Goal: Transaction & Acquisition: Purchase product/service

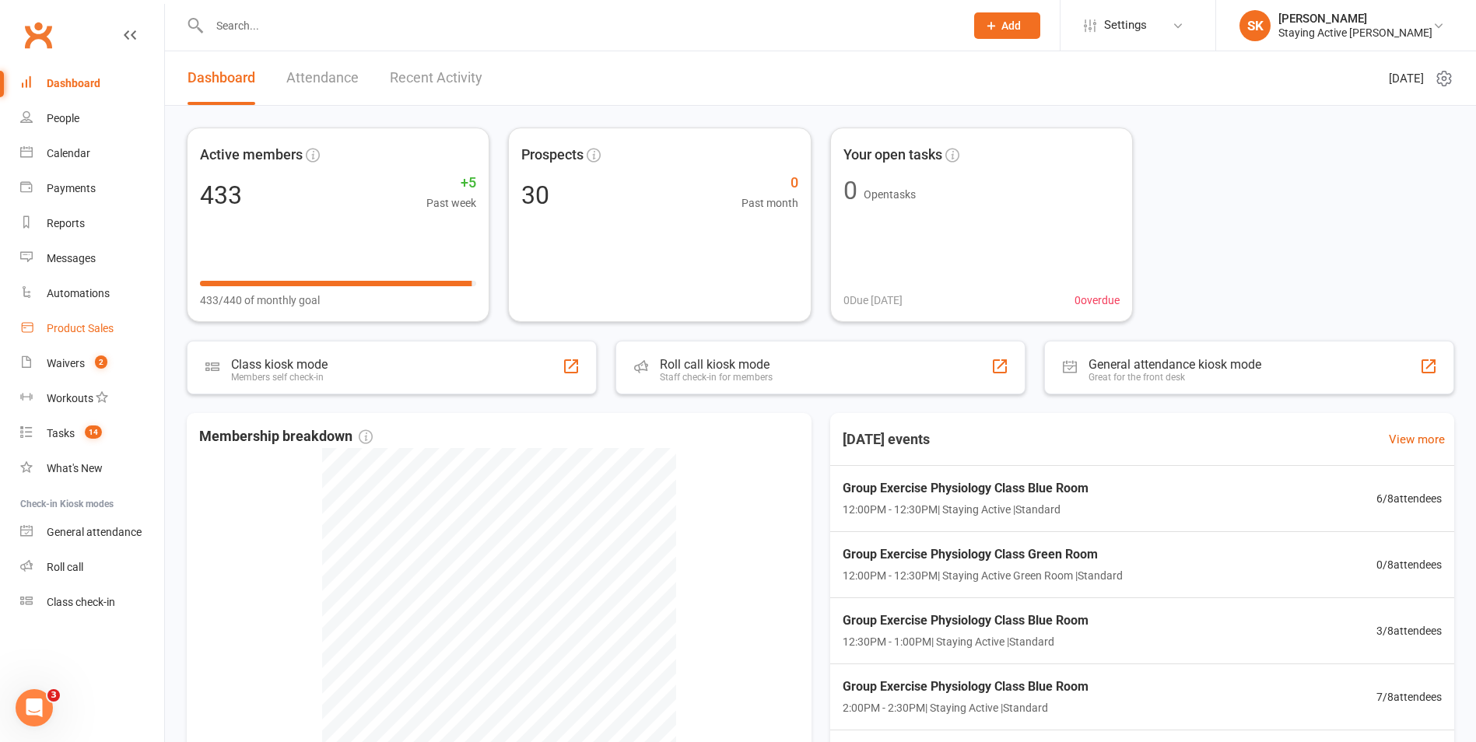
drag, startPoint x: 82, startPoint y: 324, endPoint x: 109, endPoint y: 332, distance: 27.8
click at [82, 324] on div "Product Sales" at bounding box center [80, 328] width 67 height 12
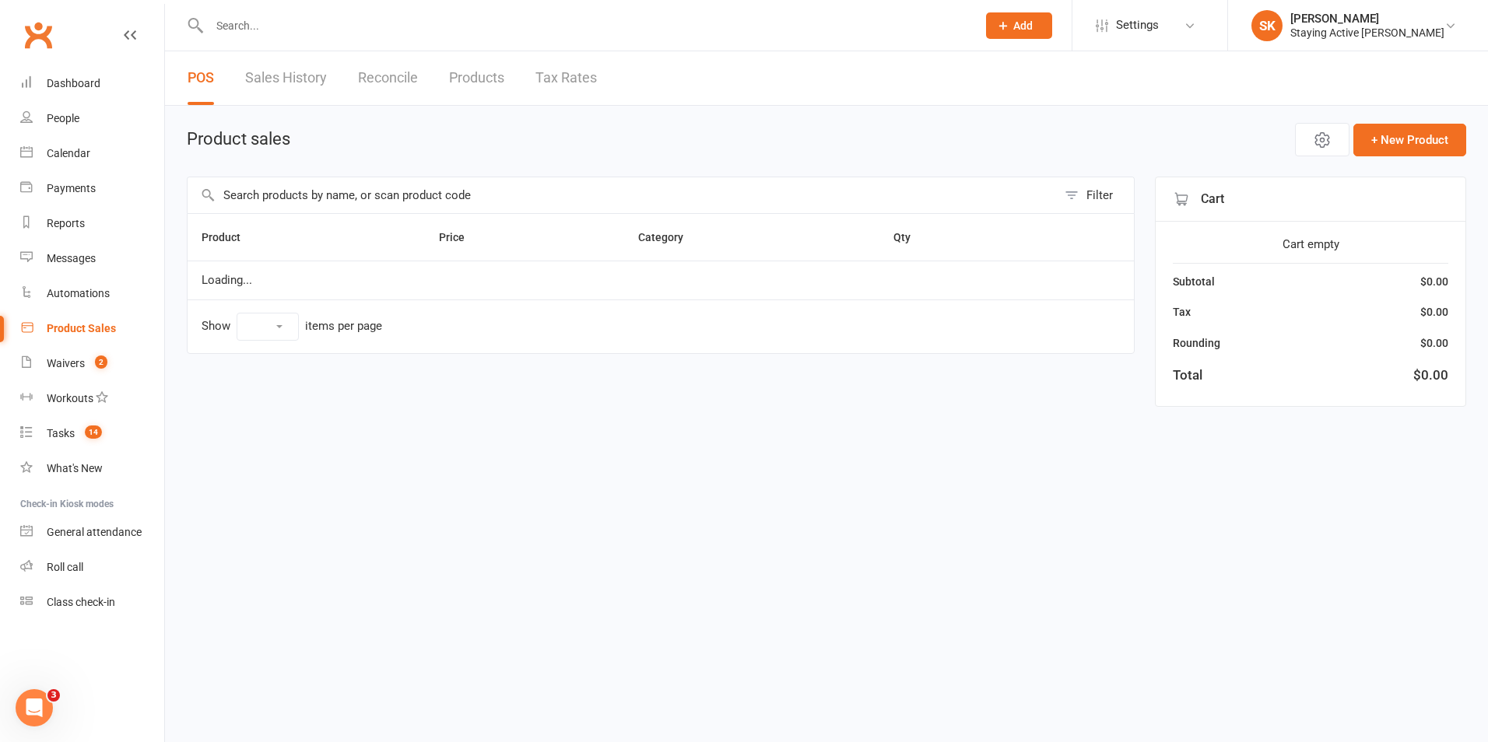
select select "100"
click at [1177, 136] on span "Open POS Portal" at bounding box center [1194, 140] width 86 height 19
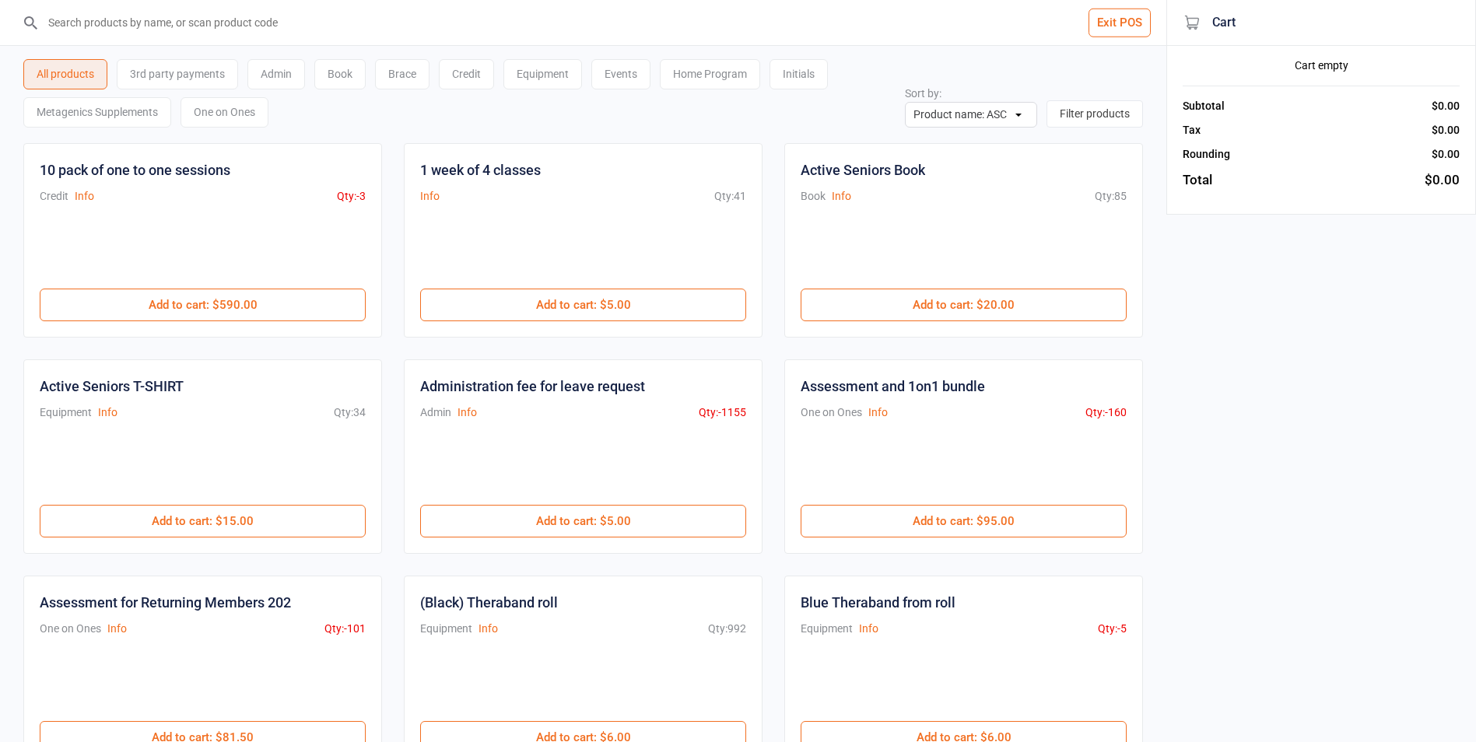
click at [234, 114] on div "One on Ones" at bounding box center [225, 112] width 88 height 30
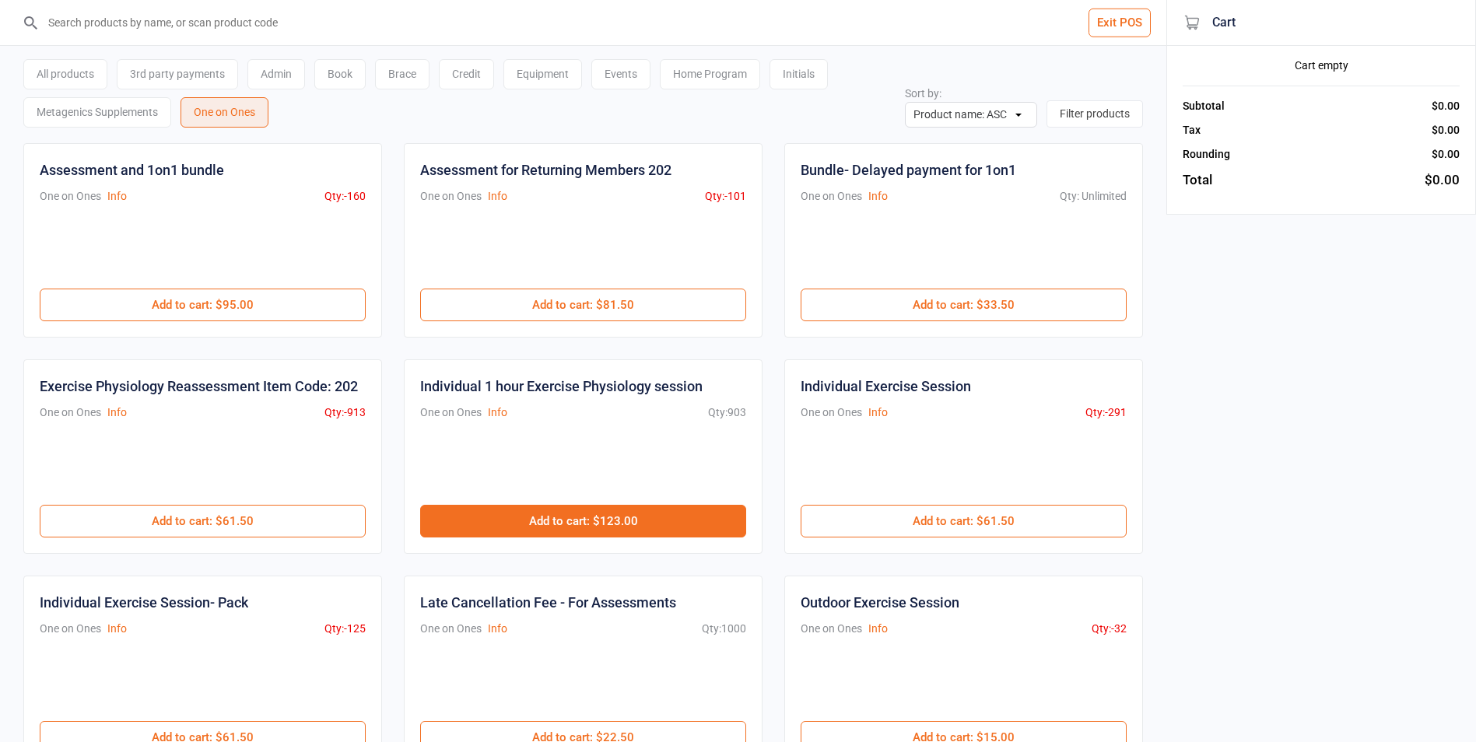
click at [683, 516] on button "Add to cart : $123.00" at bounding box center [583, 521] width 326 height 33
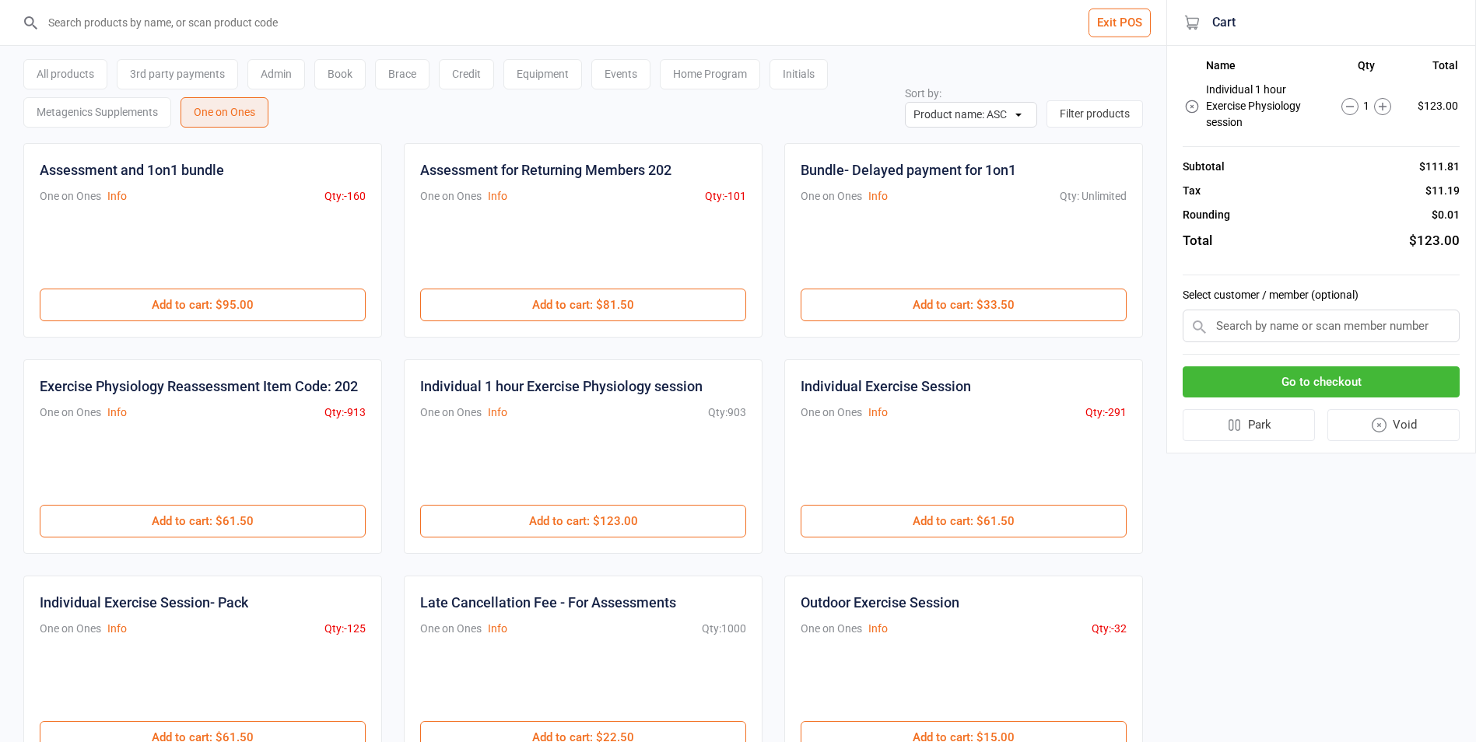
click at [1291, 336] on input "text" at bounding box center [1321, 326] width 277 height 33
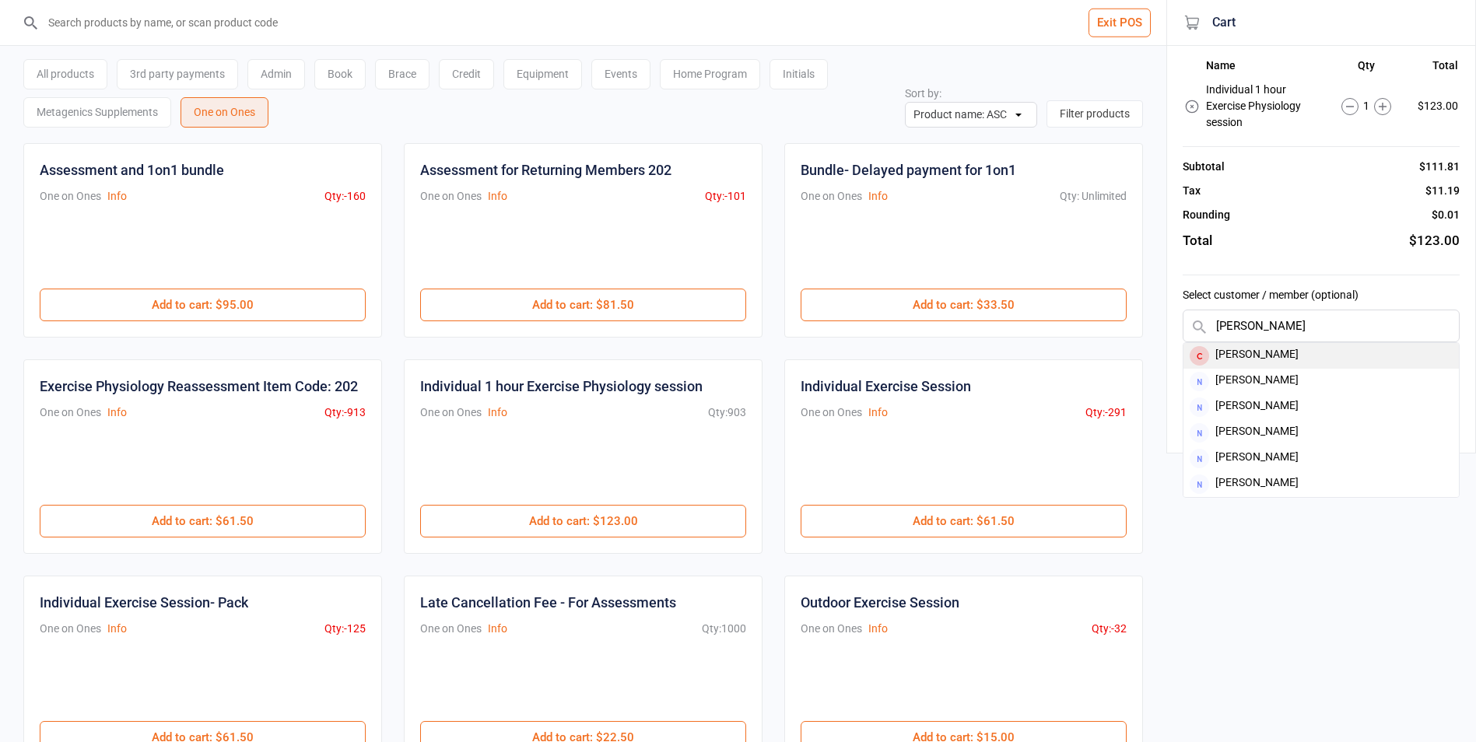
type input "[PERSON_NAME]"
click at [1278, 350] on div "[PERSON_NAME]" at bounding box center [1322, 356] width 276 height 26
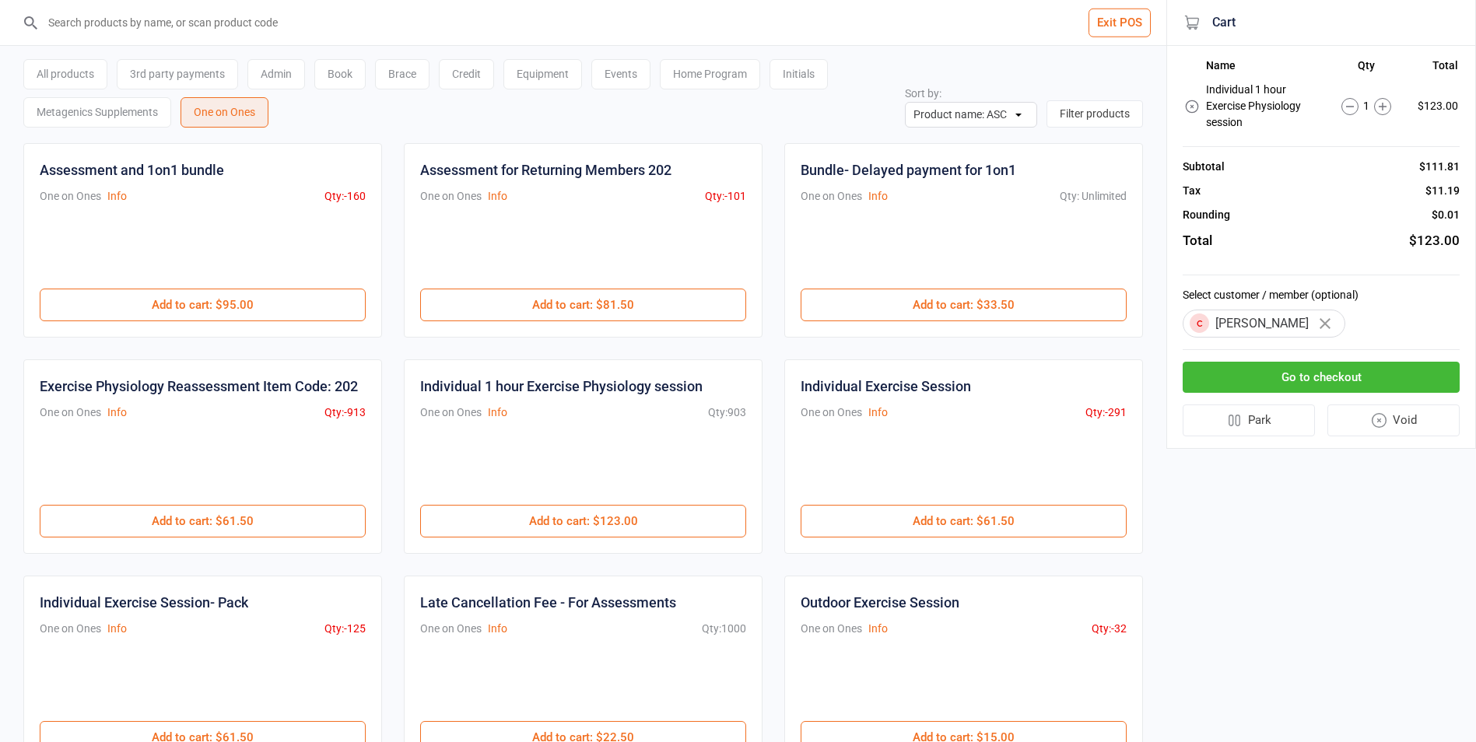
click at [1294, 387] on button "Go to checkout" at bounding box center [1321, 378] width 277 height 32
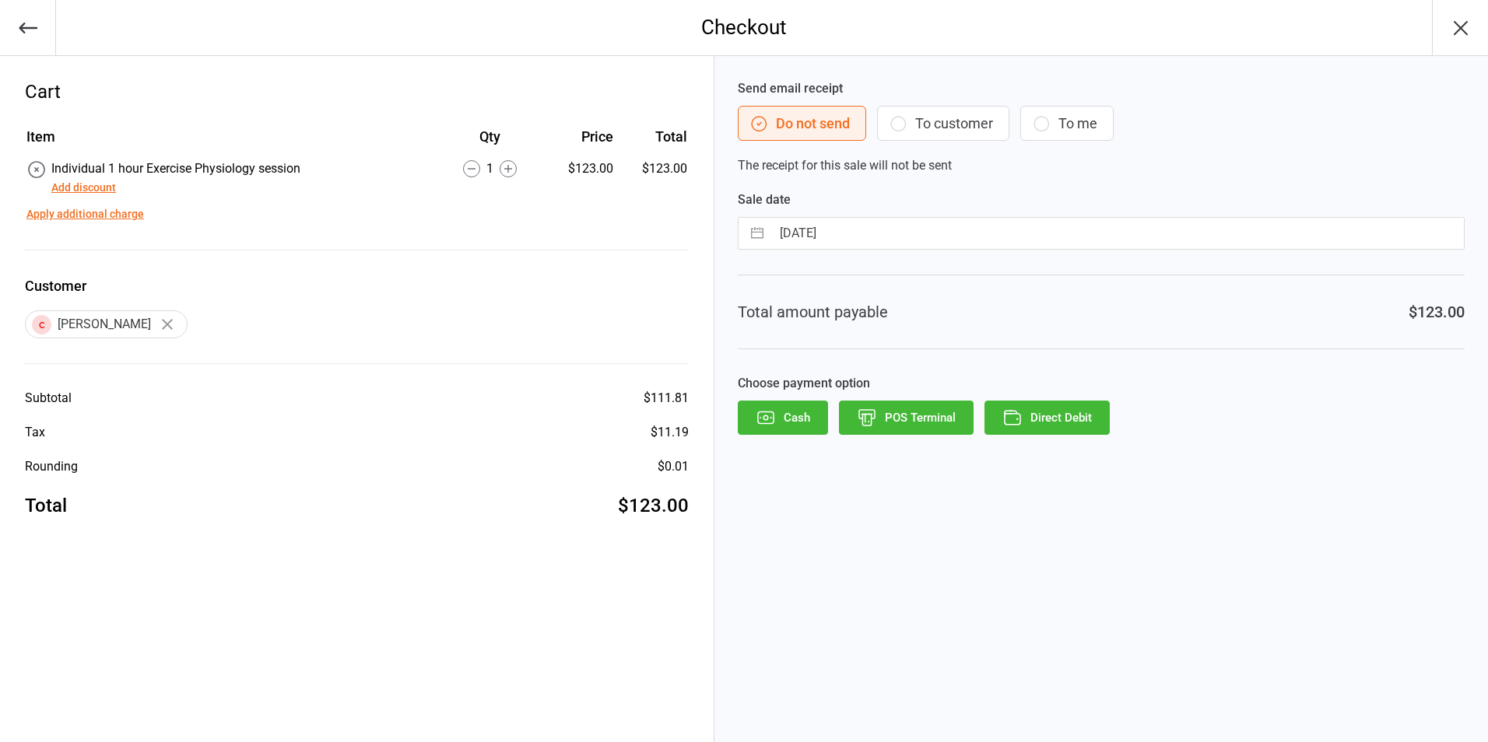
click at [1097, 426] on button "Direct Debit" at bounding box center [1047, 418] width 125 height 34
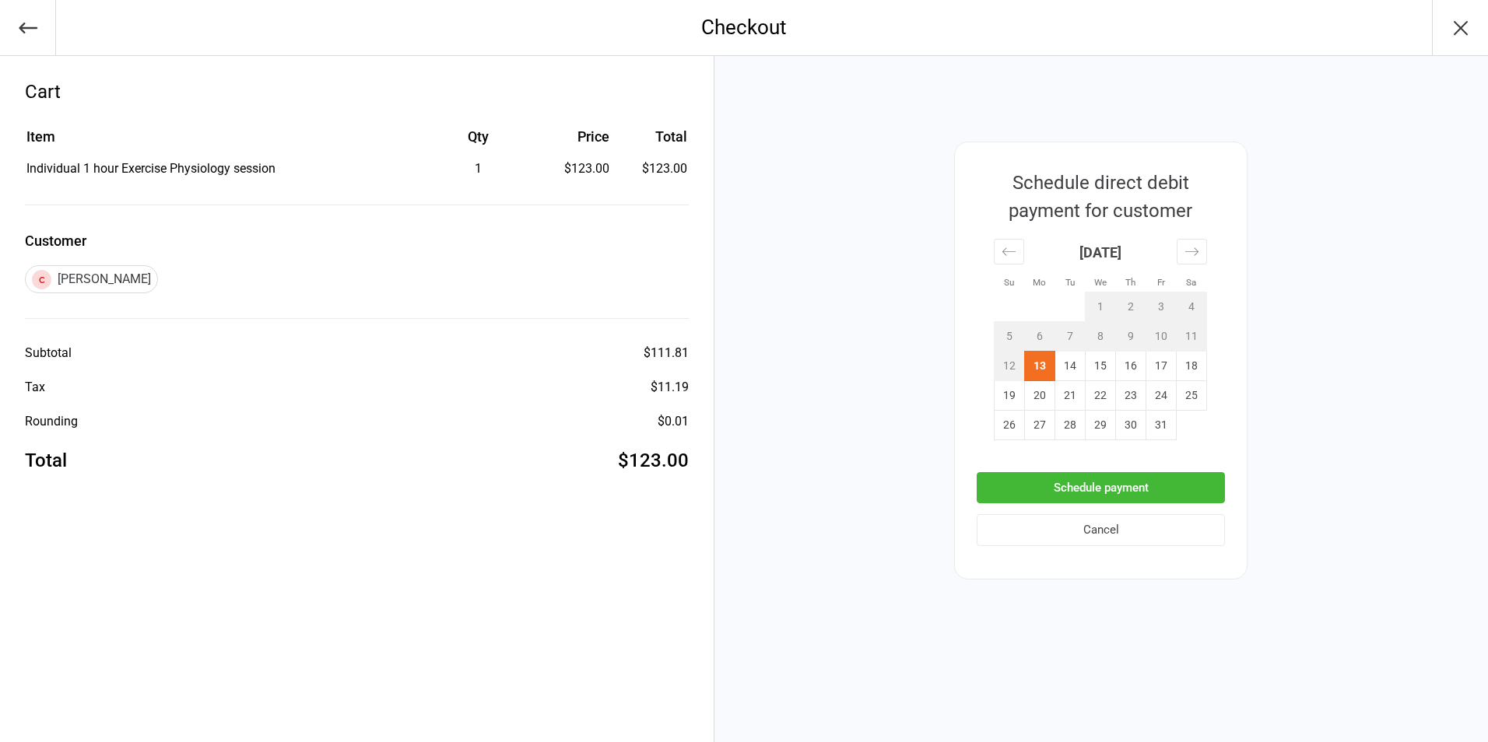
click at [1117, 494] on button "Schedule payment" at bounding box center [1101, 488] width 248 height 32
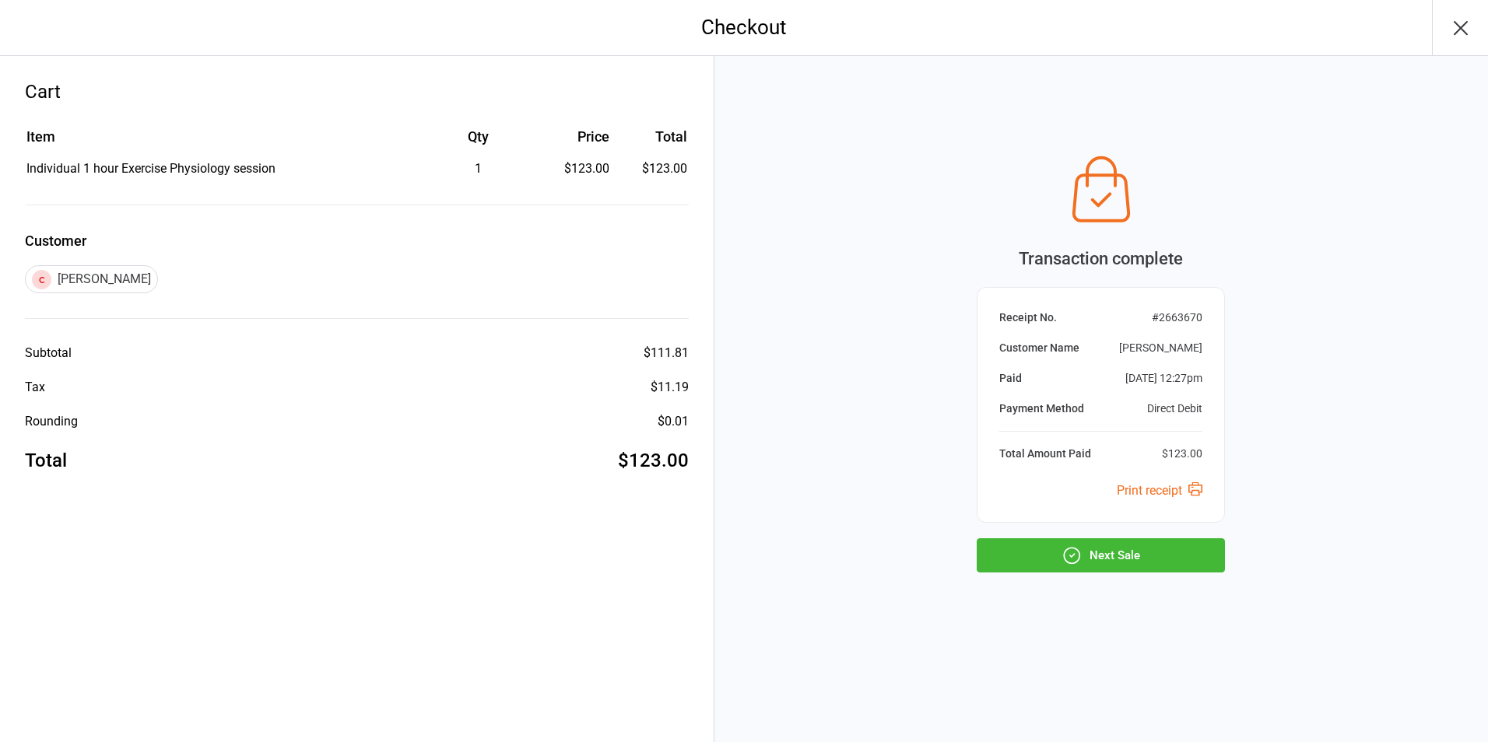
click at [1167, 557] on button "Next Sale" at bounding box center [1101, 556] width 248 height 34
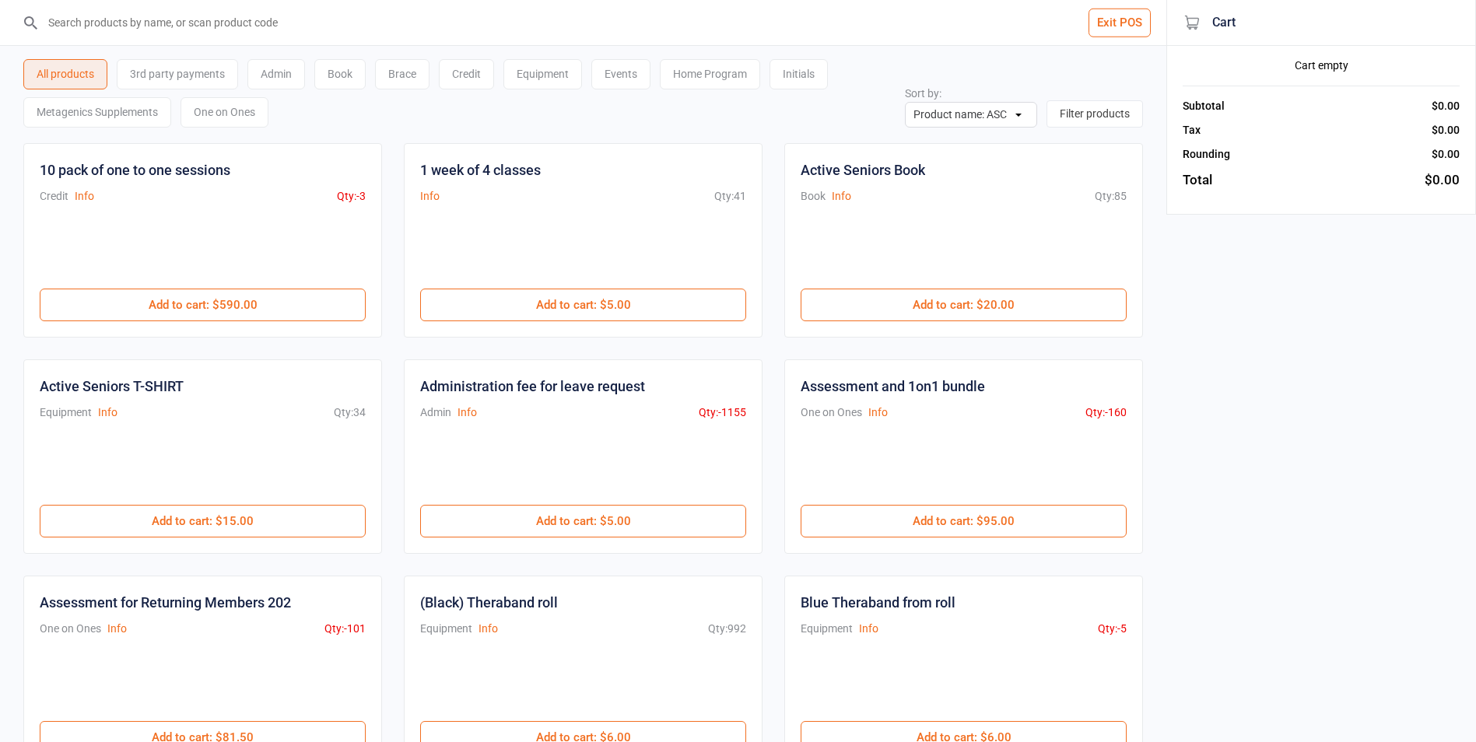
drag, startPoint x: 1117, startPoint y: 19, endPoint x: 1101, endPoint y: 47, distance: 32.1
click at [1117, 23] on button "Exit POS" at bounding box center [1120, 23] width 62 height 29
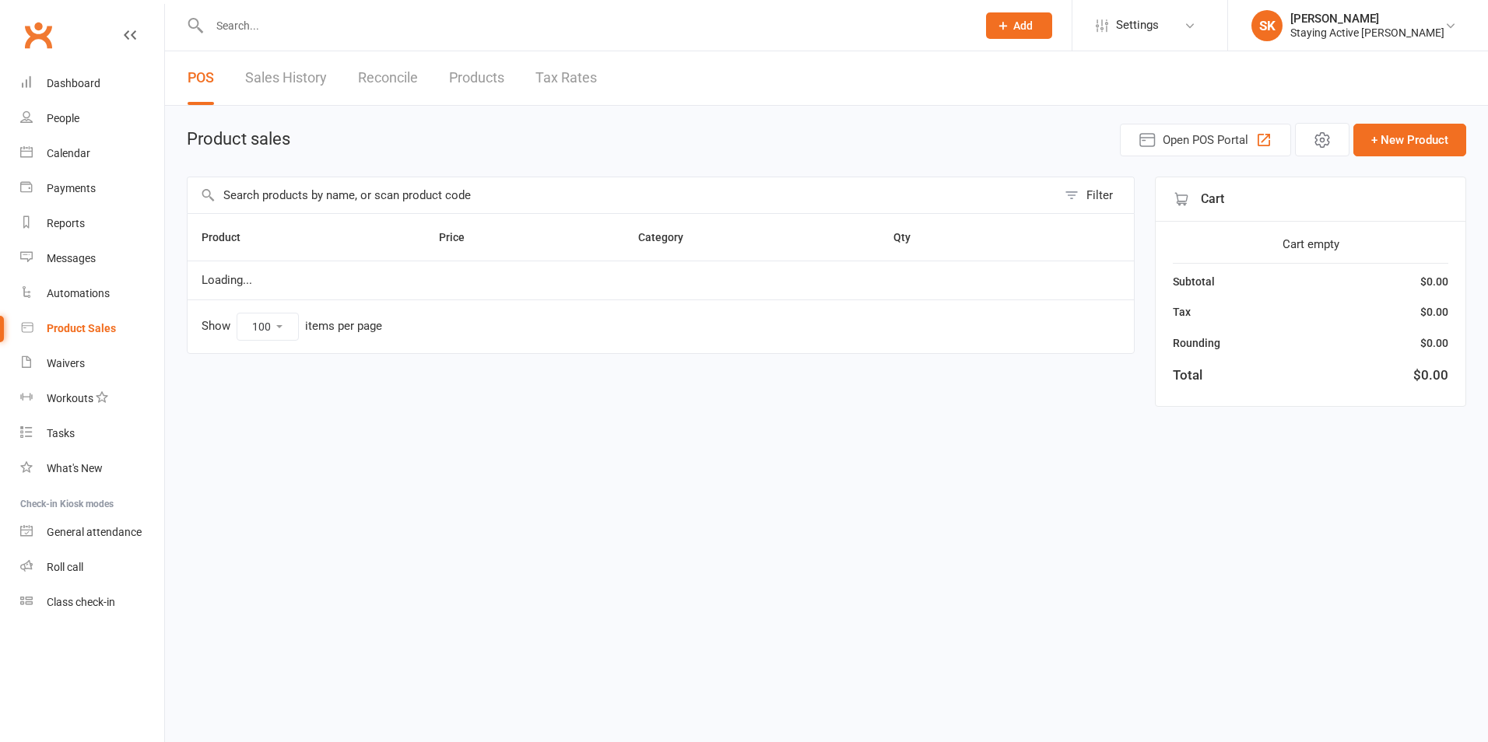
select select "100"
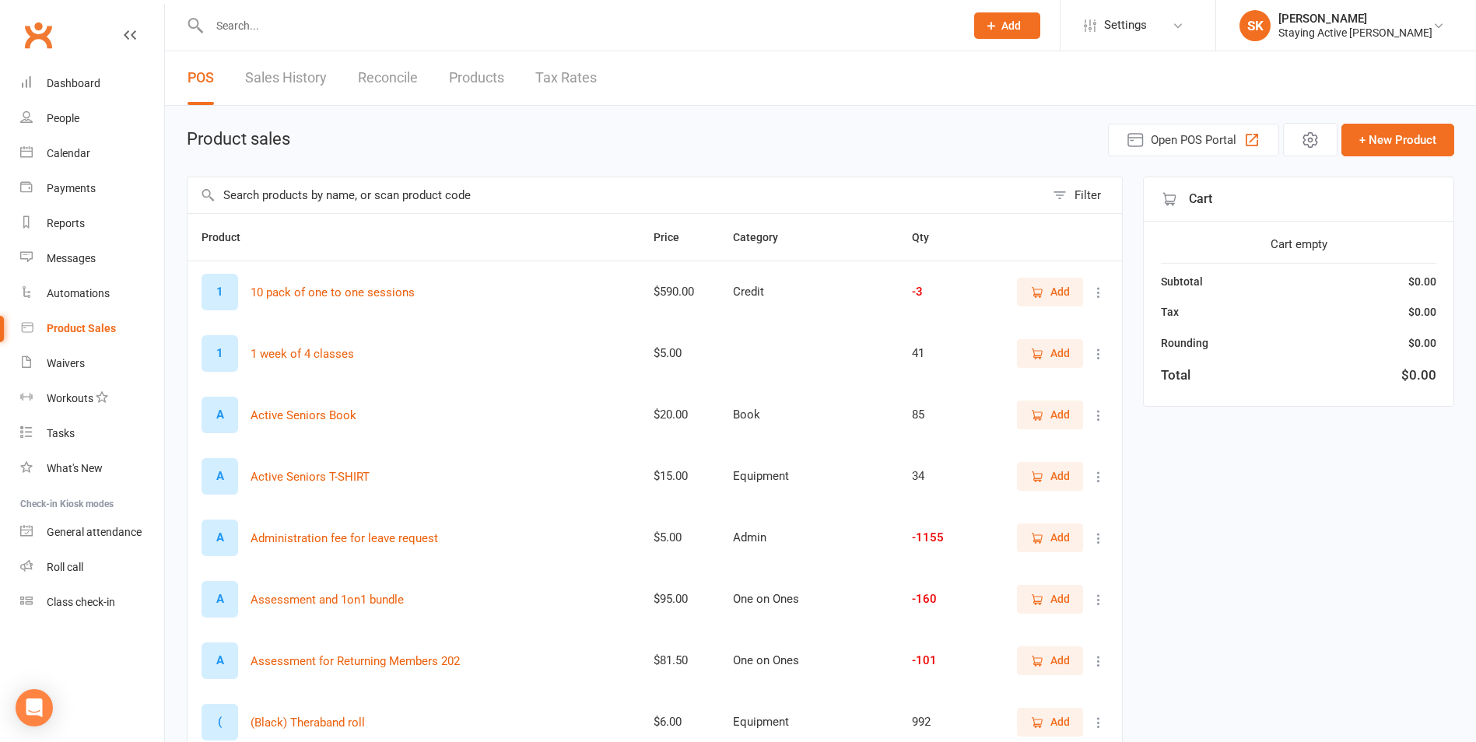
click at [618, 24] on input "text" at bounding box center [580, 26] width 750 height 22
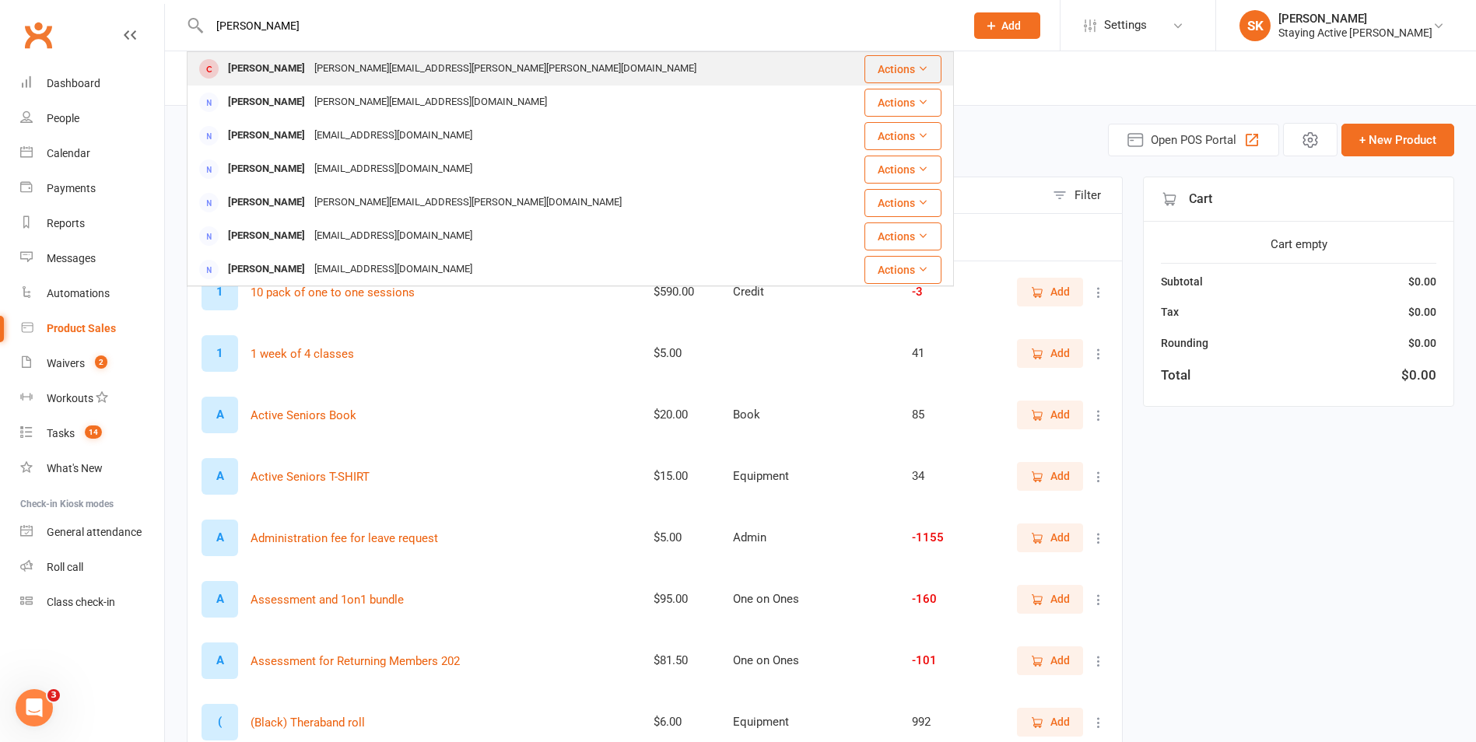
type input "[PERSON_NAME]"
click at [498, 65] on div "[PERSON_NAME] [PERSON_NAME][EMAIL_ADDRESS][PERSON_NAME][PERSON_NAME][DOMAIN_NAM…" at bounding box center [514, 69] width 652 height 32
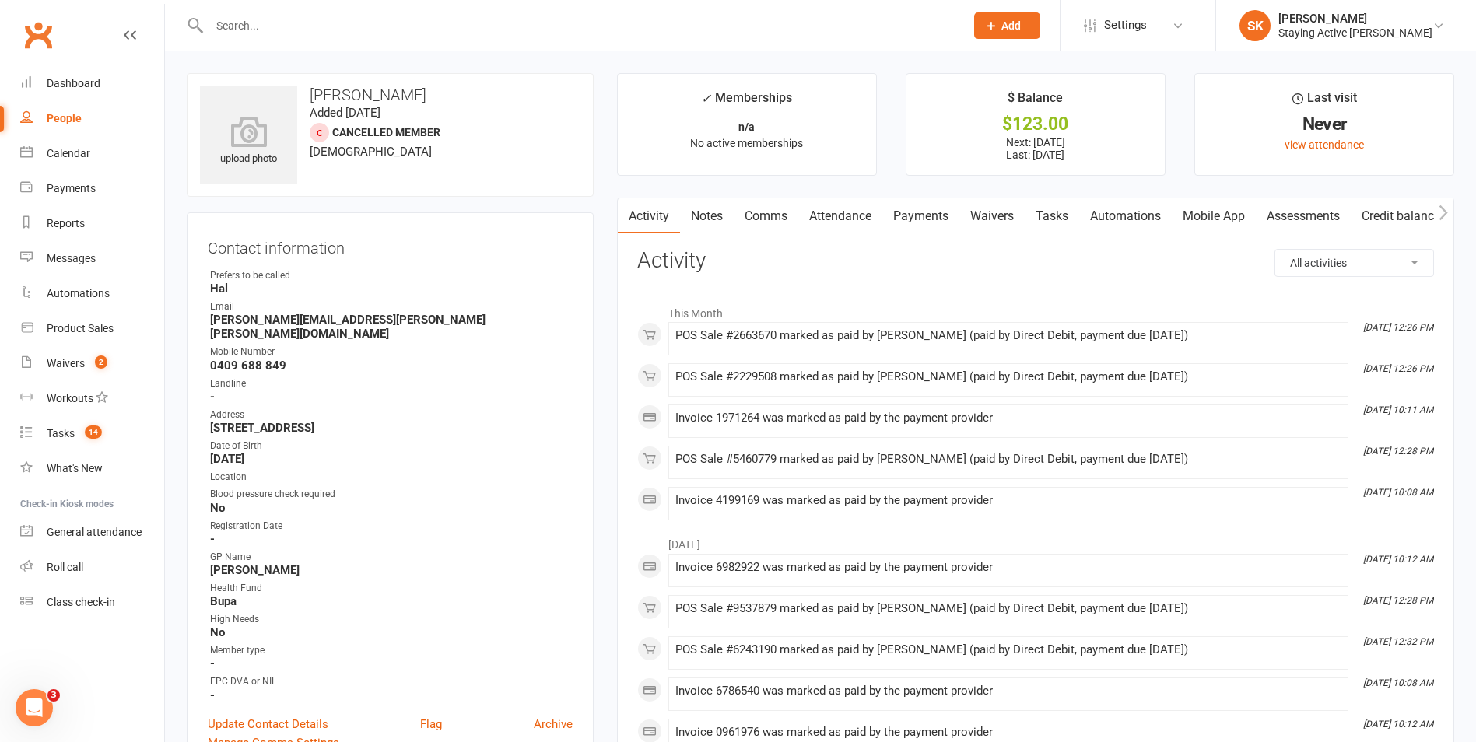
click at [935, 212] on link "Payments" at bounding box center [921, 216] width 77 height 36
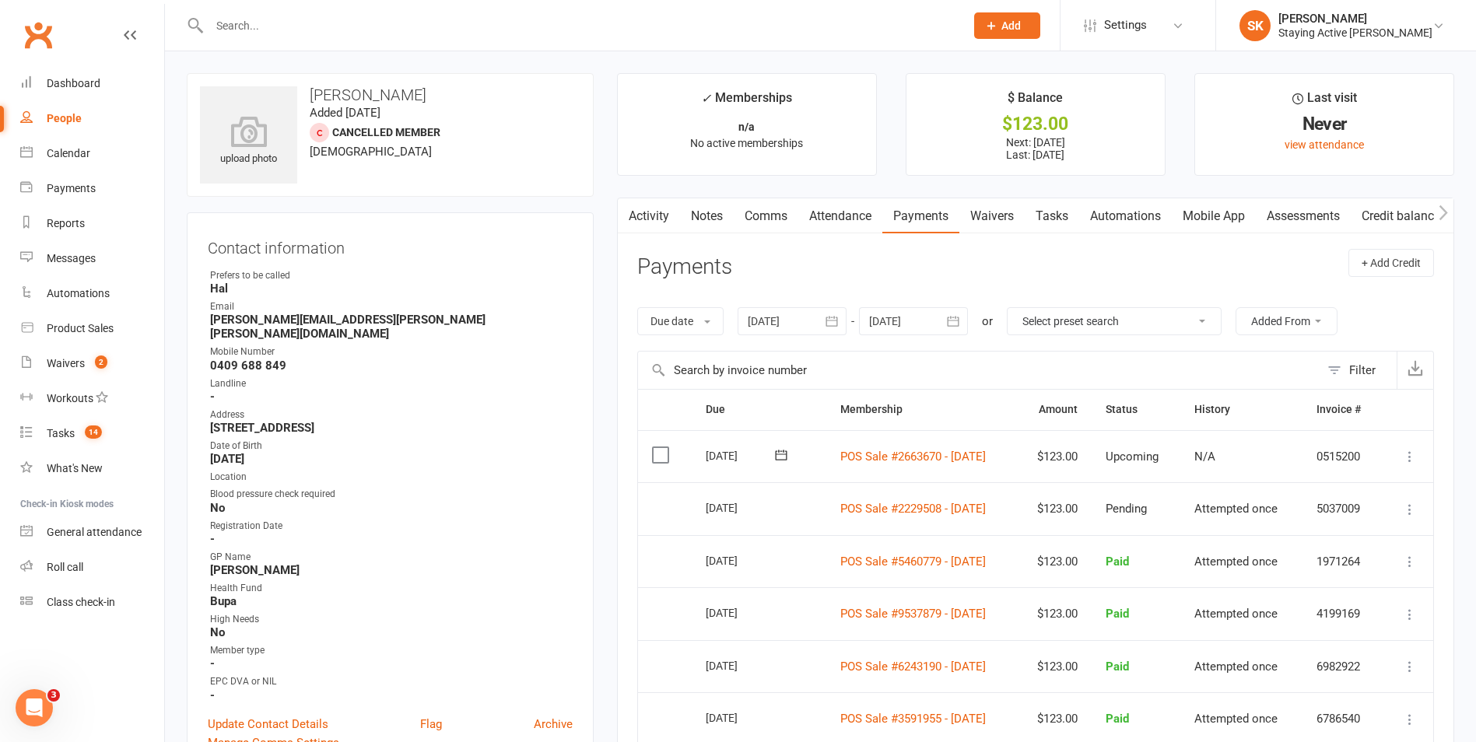
drag, startPoint x: 504, startPoint y: 25, endPoint x: 606, endPoint y: 72, distance: 112.1
click at [504, 25] on input "text" at bounding box center [580, 26] width 750 height 22
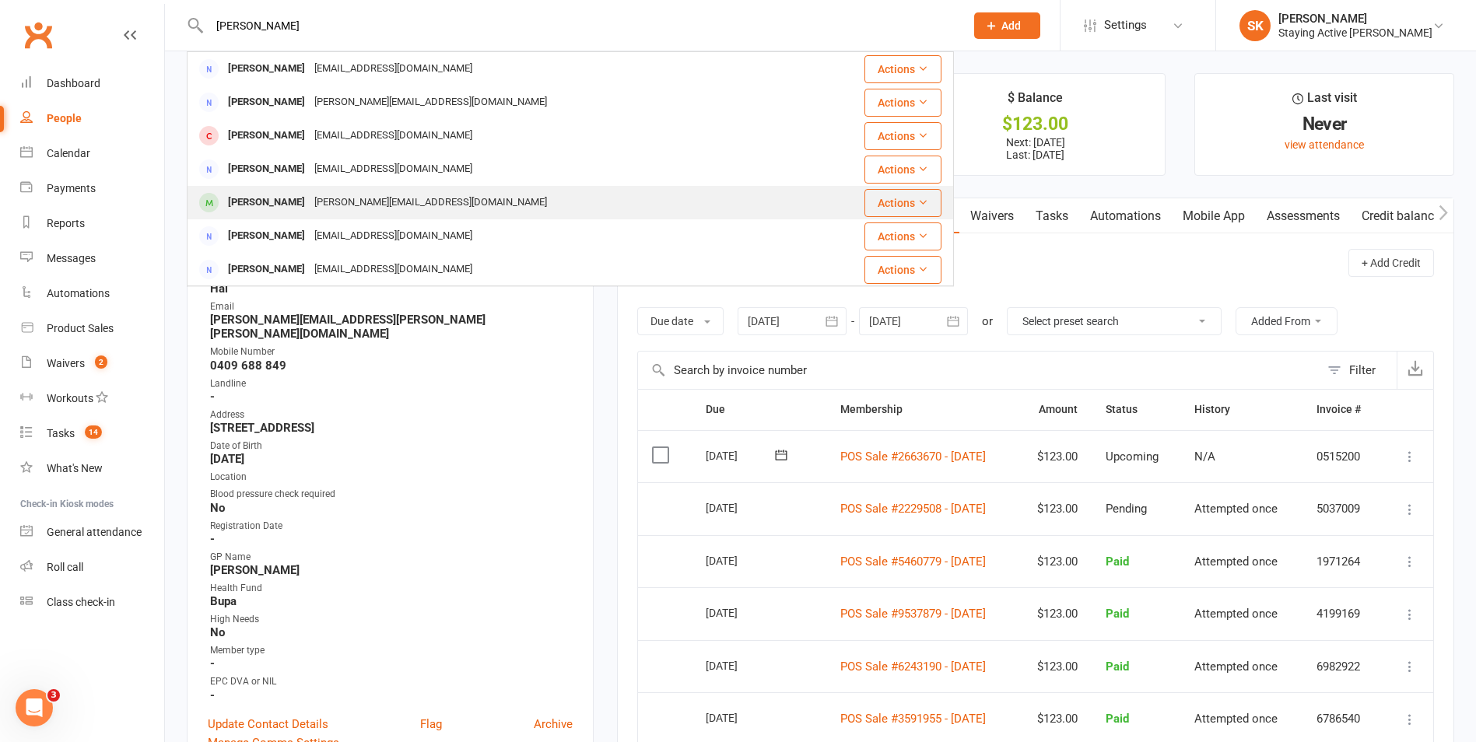
type input "[PERSON_NAME]"
click at [469, 197] on div "[PERSON_NAME] [EMAIL_ADDRESS][DOMAIN_NAME]" at bounding box center [506, 203] width 637 height 32
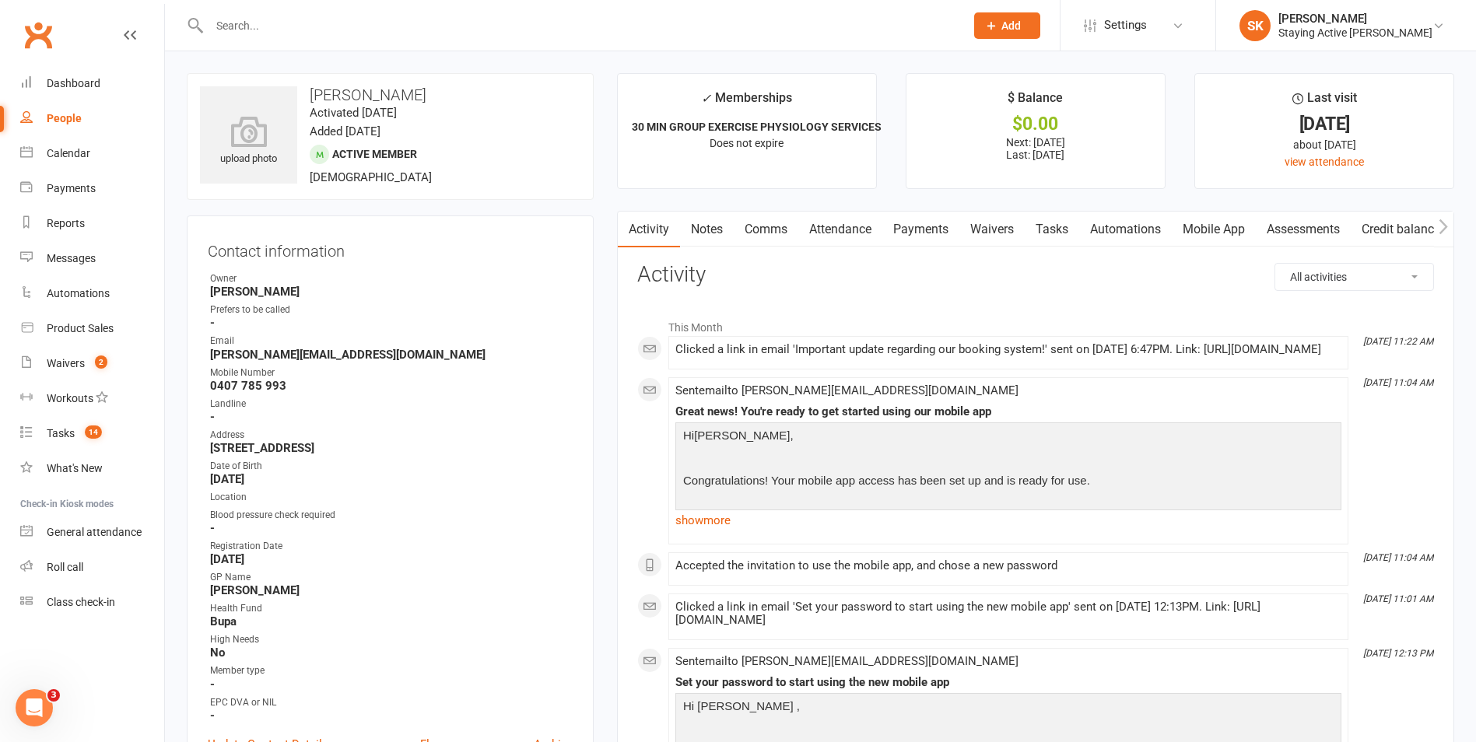
click at [1288, 231] on link "Assessments" at bounding box center [1303, 230] width 95 height 36
